Goal: Complete application form

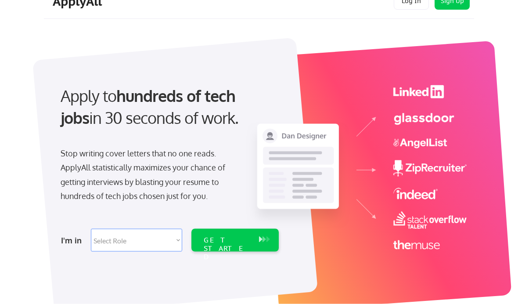
scroll to position [21, 0]
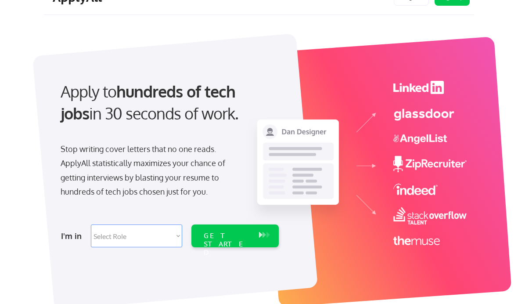
click at [170, 231] on select "Select Role Software Engineering Product Management Customer Success Sales UI/U…" at bounding box center [136, 235] width 91 height 23
select select ""product""
click at [241, 238] on div "GET STARTED" at bounding box center [227, 243] width 47 height 25
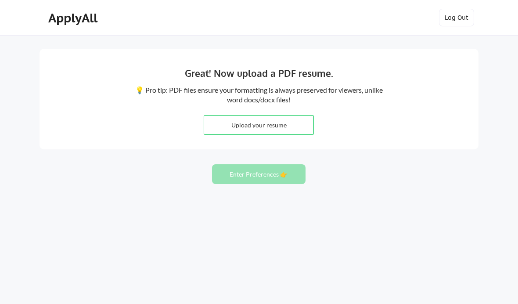
click at [288, 124] on input "file" at bounding box center [258, 124] width 109 height 19
type input "C:\fakepath\Mike Wolf.pdf"
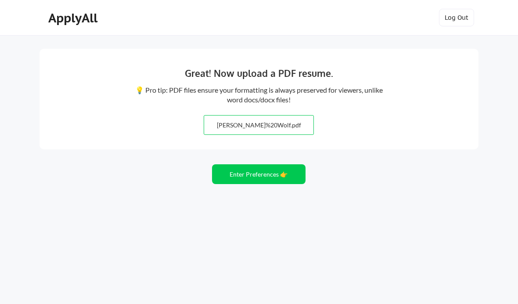
click at [231, 172] on button "Enter Preferences 👉" at bounding box center [259, 174] width 94 height 20
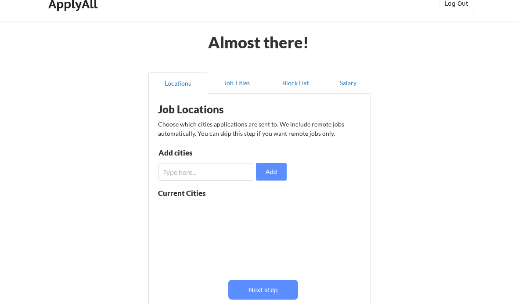
scroll to position [16, 0]
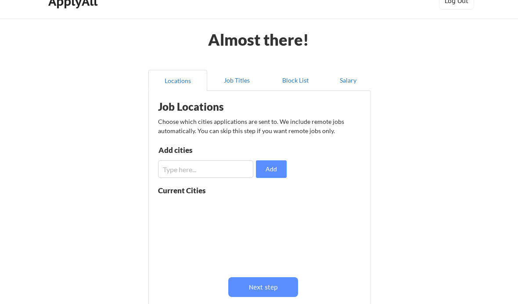
click at [219, 168] on input "input" at bounding box center [205, 169] width 95 height 18
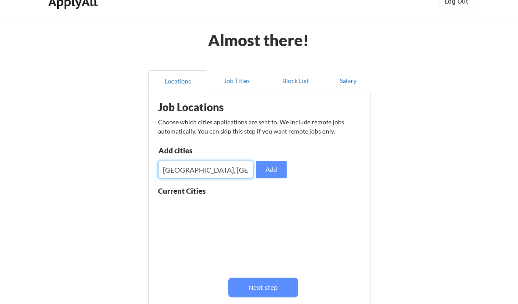
type input "Cincinnati, oh"
click at [278, 173] on button "Add" at bounding box center [271, 170] width 31 height 18
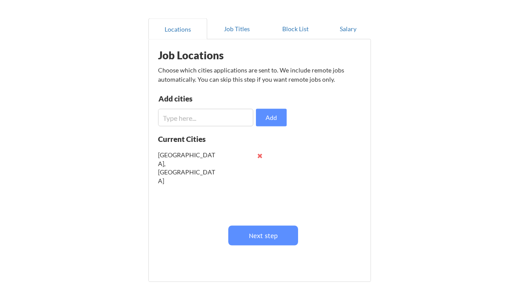
scroll to position [59, 0]
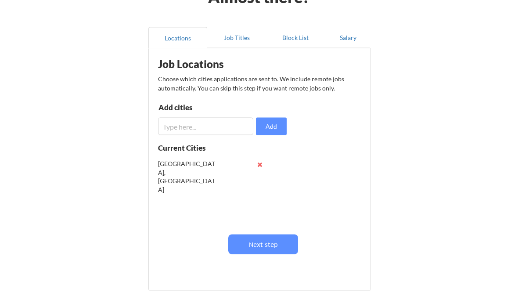
click at [226, 129] on input "input" at bounding box center [205, 127] width 95 height 18
type input "r"
type input "Remote"
click at [280, 127] on button "Add" at bounding box center [271, 127] width 31 height 18
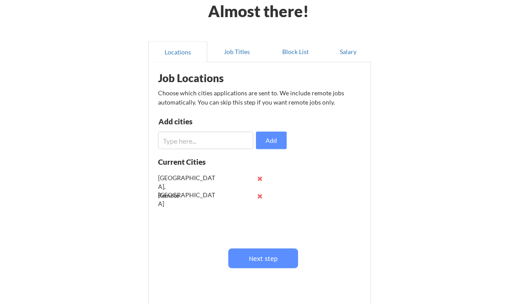
scroll to position [42, 0]
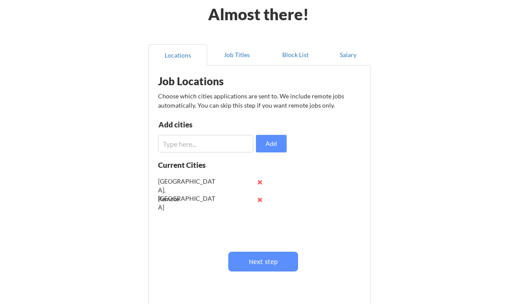
click at [278, 261] on button "Next step" at bounding box center [263, 262] width 70 height 20
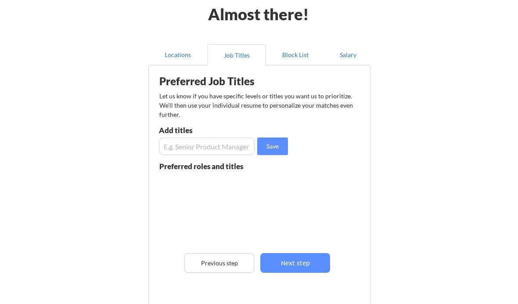
scroll to position [43, 0]
click at [223, 145] on input "input" at bounding box center [207, 146] width 96 height 18
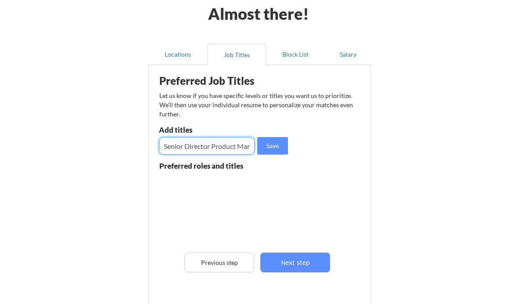
type input "Senior Director Product Management"
click at [274, 148] on button "Save" at bounding box center [272, 146] width 31 height 18
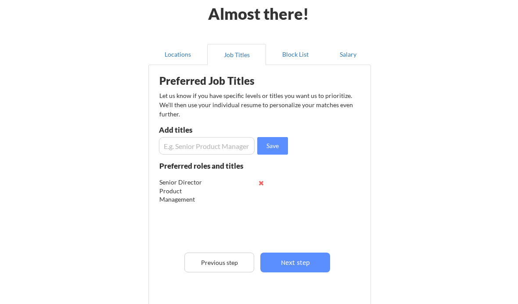
click at [216, 141] on input "input" at bounding box center [207, 146] width 96 height 18
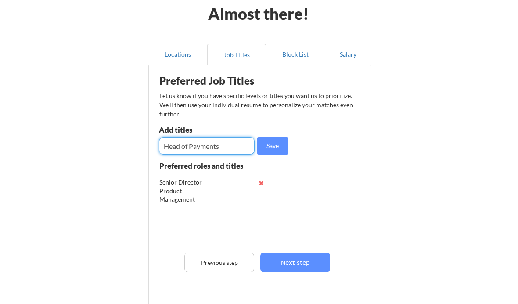
type input "Head of Payments"
click at [280, 144] on button "Save" at bounding box center [272, 146] width 31 height 18
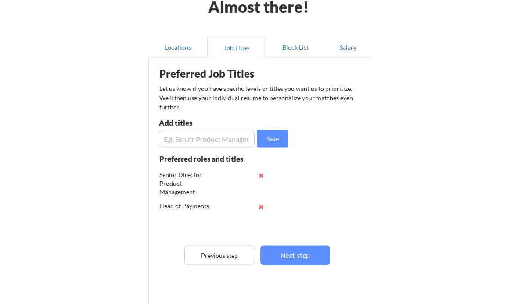
scroll to position [50, 0]
click at [218, 131] on input "input" at bounding box center [207, 138] width 96 height 18
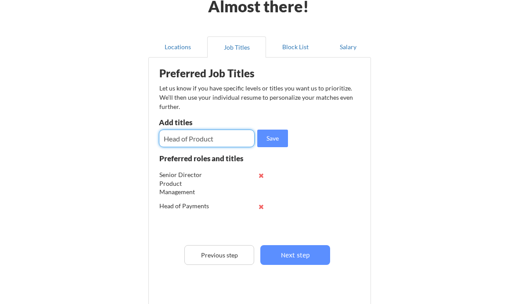
type input "Head of Product"
click at [276, 134] on button "Save" at bounding box center [272, 138] width 31 height 18
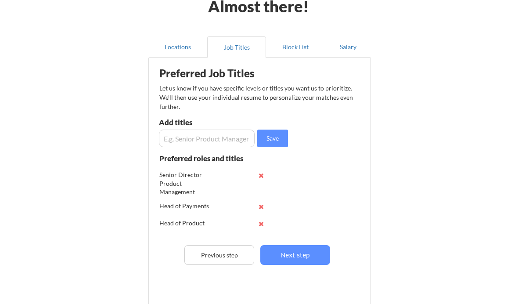
click at [229, 131] on input "input" at bounding box center [207, 138] width 96 height 18
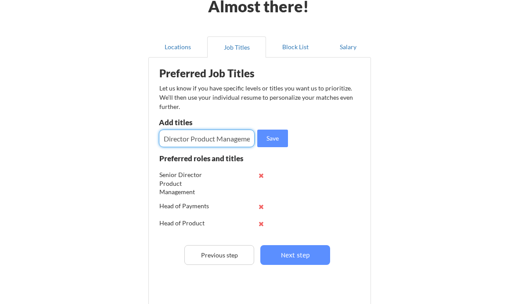
type input "Director Product Management"
click at [284, 133] on button "Save" at bounding box center [272, 138] width 31 height 18
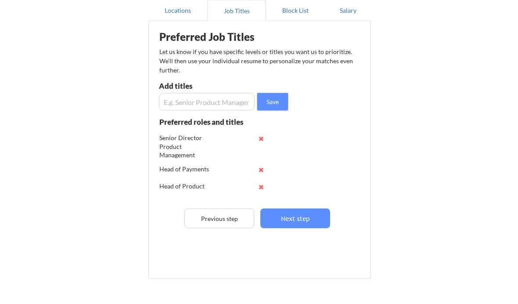
scroll to position [122, 0]
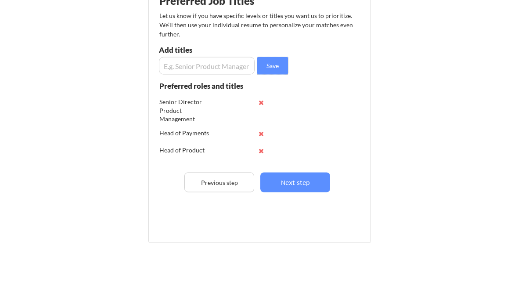
click at [305, 183] on button "Next step" at bounding box center [295, 183] width 70 height 20
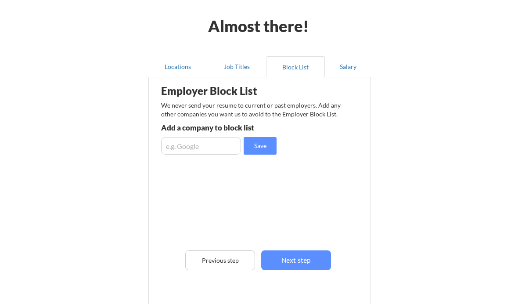
scroll to position [0, 0]
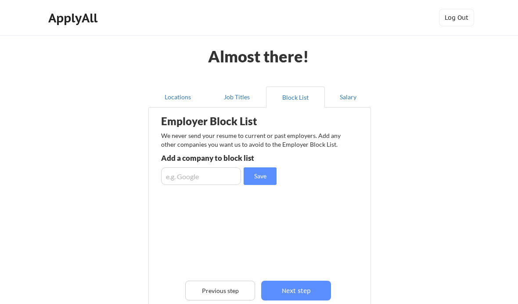
click at [300, 290] on button "Next step" at bounding box center [296, 291] width 70 height 20
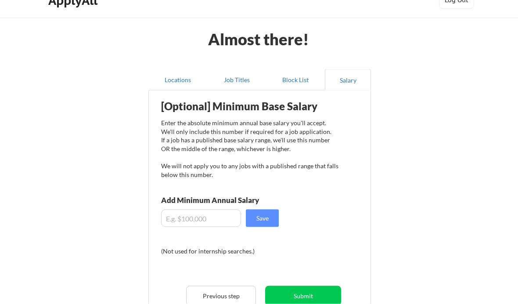
click at [208, 212] on input "input" at bounding box center [201, 218] width 80 height 18
type input "$220,000"
click at [262, 226] on button "Save" at bounding box center [262, 218] width 33 height 18
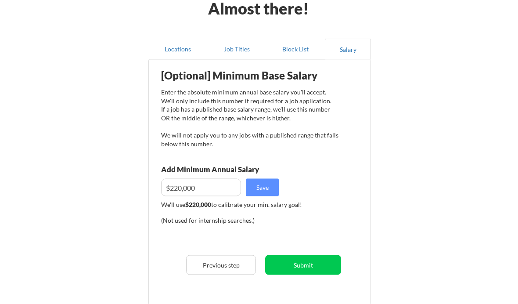
scroll to position [50, 0]
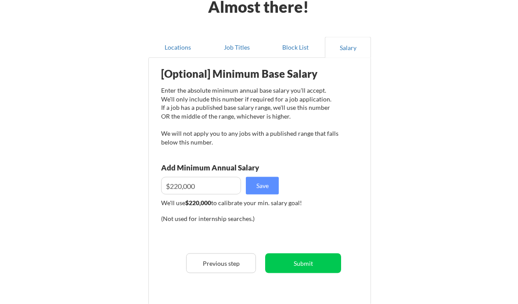
click at [326, 269] on button "Submit" at bounding box center [303, 263] width 76 height 20
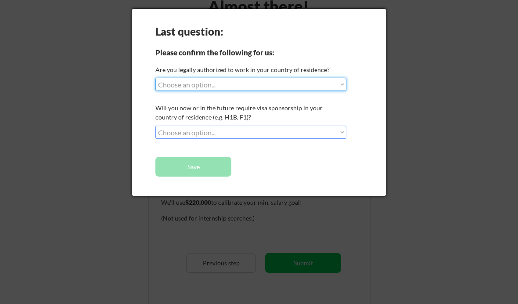
click at [339, 83] on select "Choose an option... Yes, I am a US Citizen Yes, I am a Canadian Citizen Yes, I …" at bounding box center [250, 84] width 191 height 13
select select ""yes__i_am_a_us_citizen""
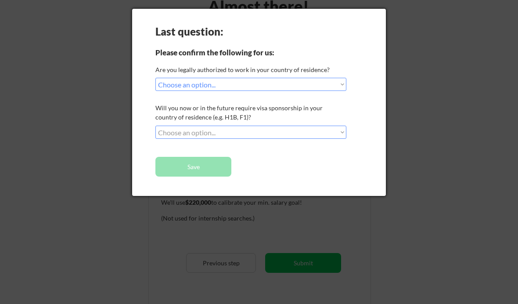
click at [345, 128] on select "Choose an option... No, I will not need sponsorship Yes, I will need sponsorship" at bounding box center [250, 132] width 191 height 13
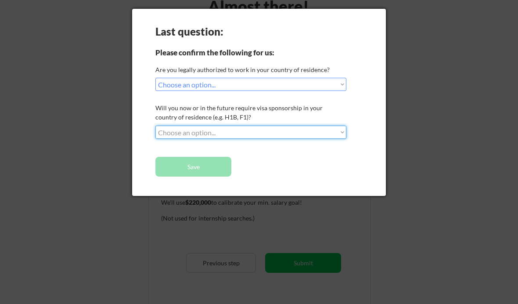
select select ""no__i_will_not_need_sponsorship""
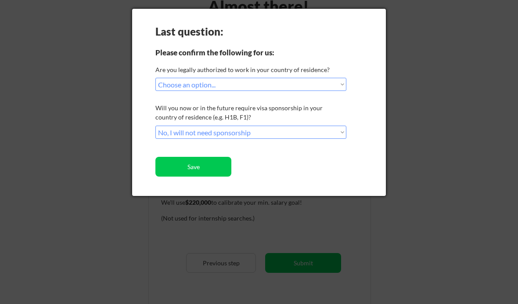
click at [198, 172] on button "Save" at bounding box center [193, 167] width 76 height 20
